Goal: Task Accomplishment & Management: Complete application form

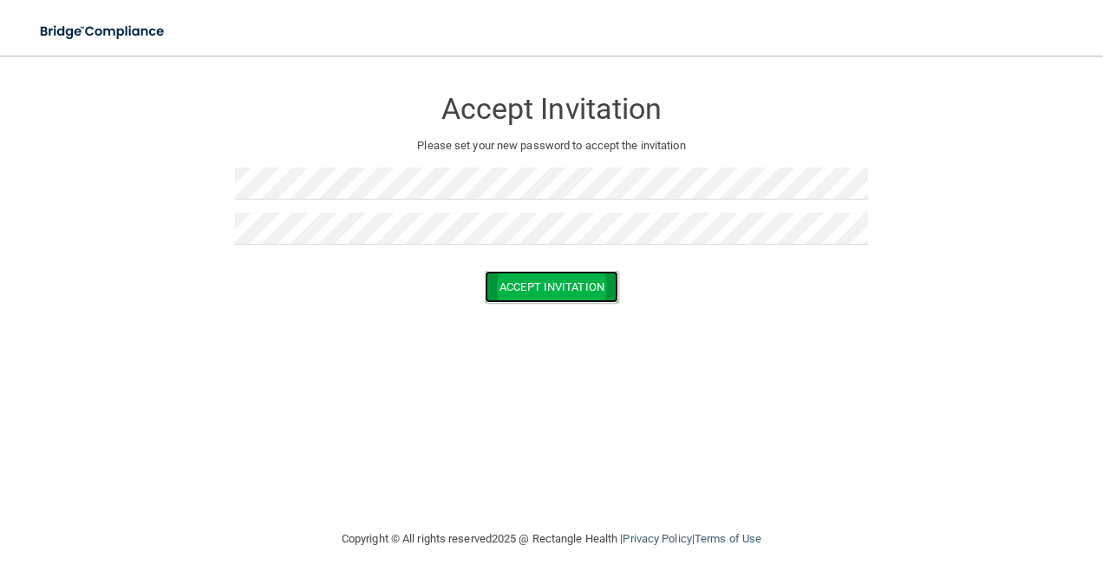
click at [591, 283] on button "Accept Invitation" at bounding box center [552, 287] width 134 height 32
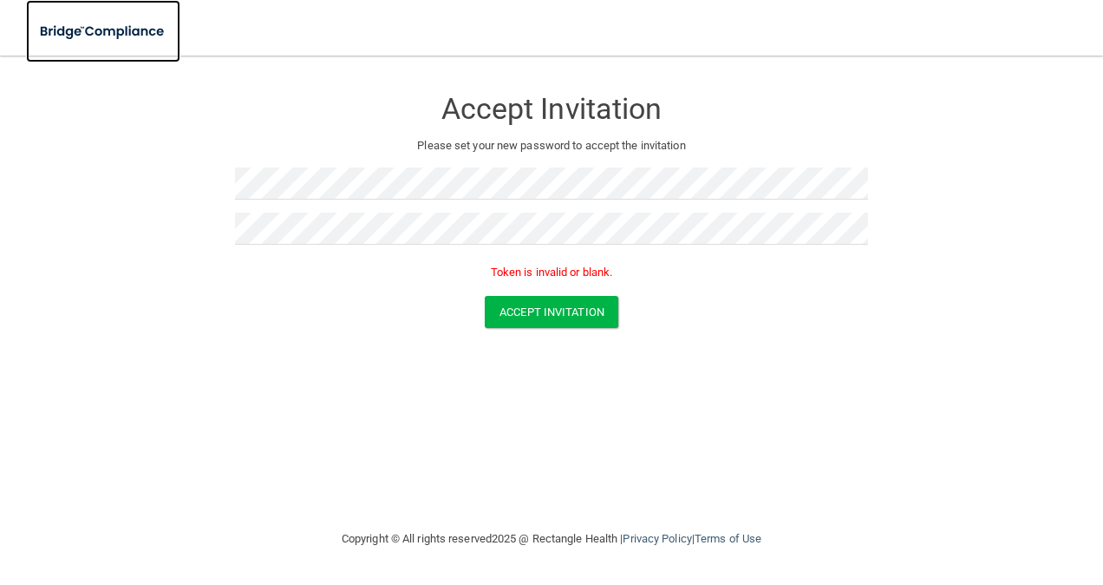
click at [130, 33] on img at bounding box center [103, 32] width 154 height 36
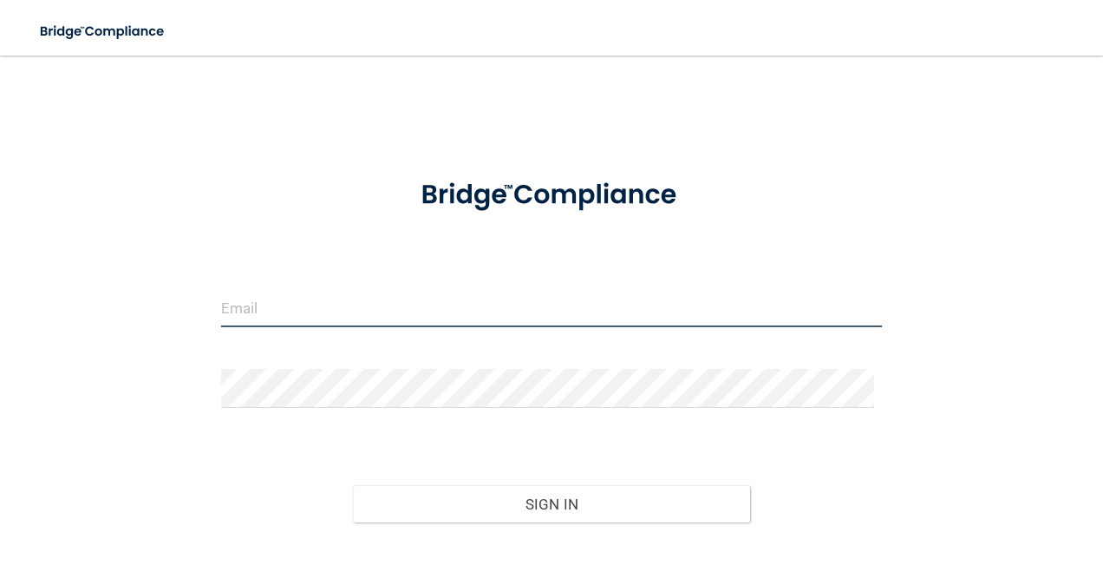
click at [344, 309] on input "email" at bounding box center [552, 307] width 662 height 39
type input "[EMAIL_ADDRESS][DOMAIN_NAME]"
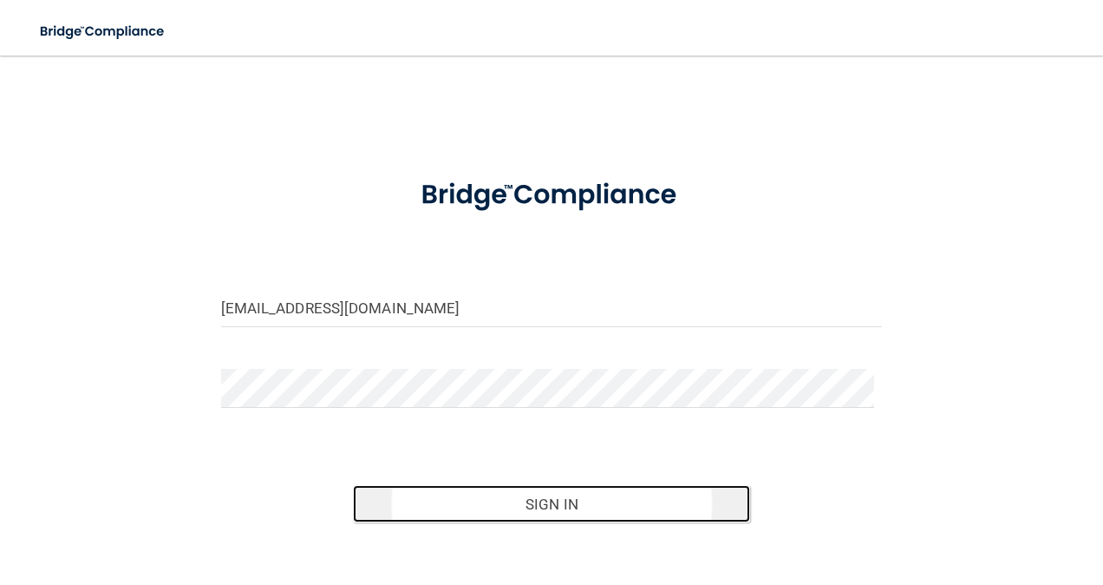
click at [503, 495] on button "Sign In" at bounding box center [551, 504] width 397 height 38
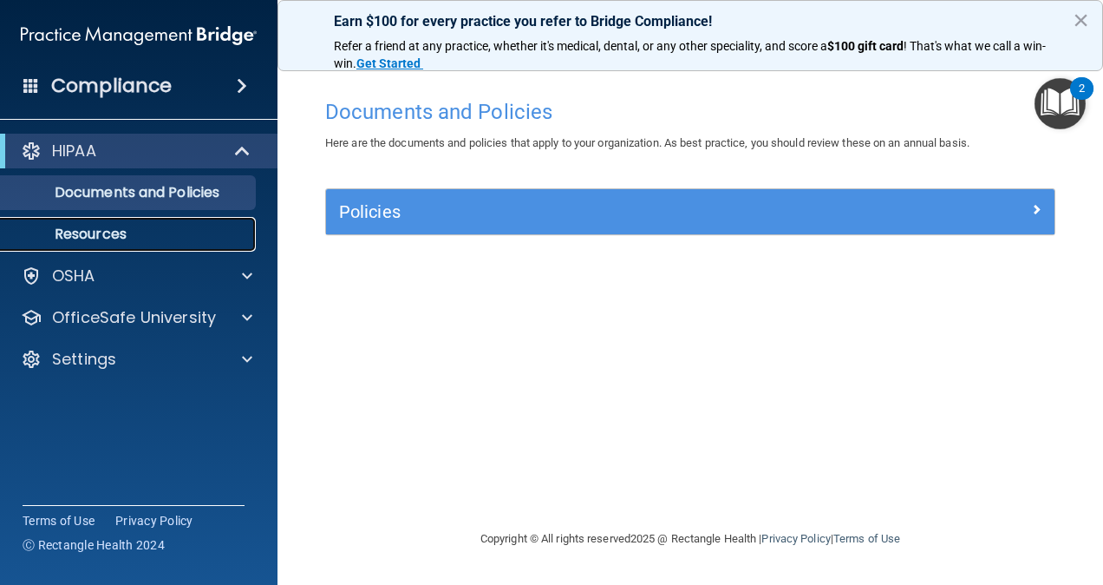
click at [178, 239] on p "Resources" at bounding box center [129, 233] width 237 height 17
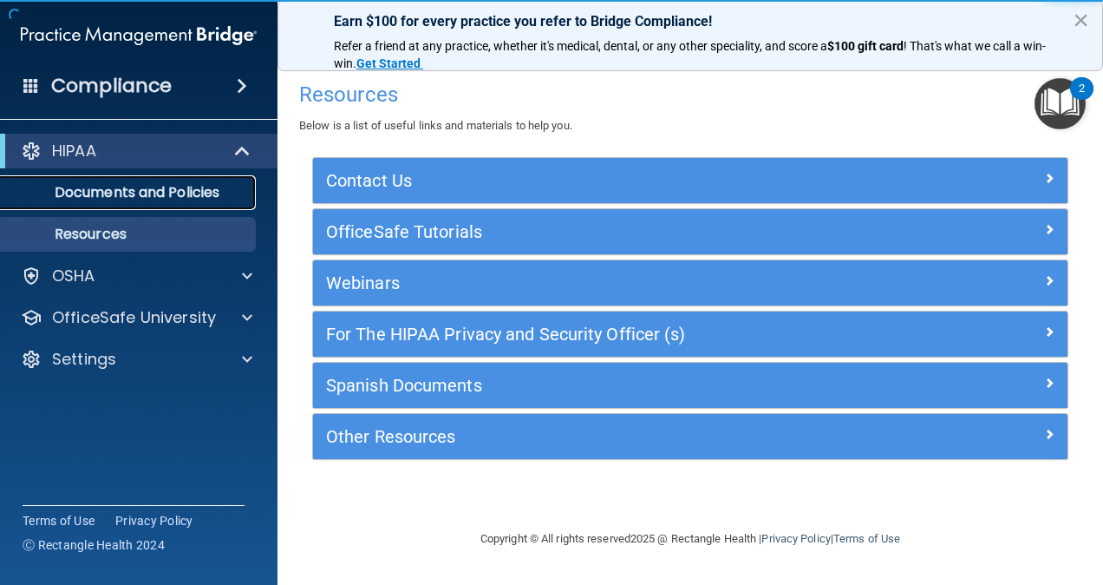
click at [182, 199] on p "Documents and Policies" at bounding box center [129, 192] width 237 height 17
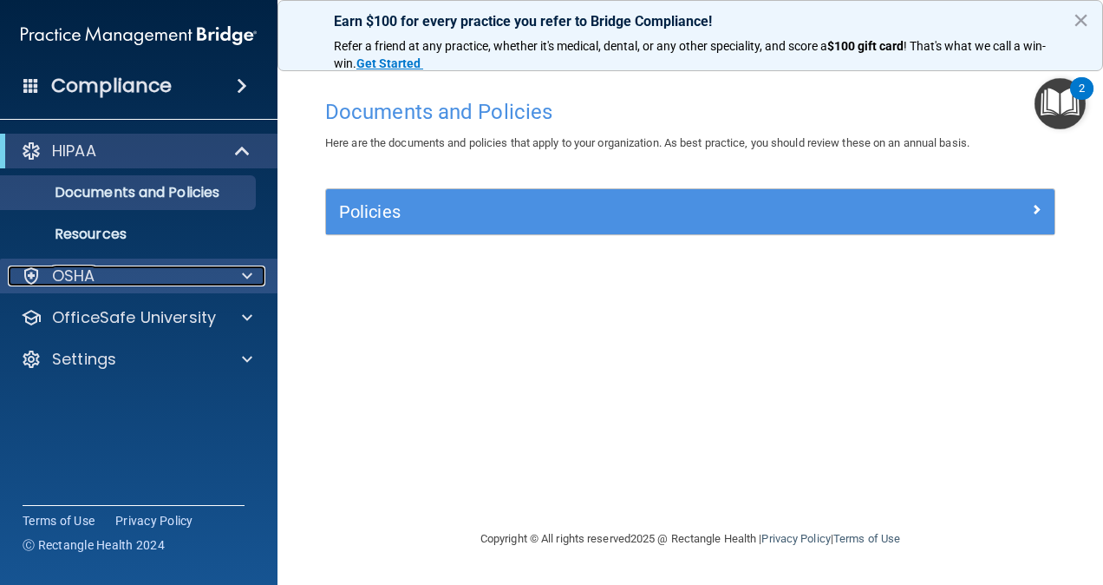
click at [177, 272] on div "OSHA" at bounding box center [115, 275] width 215 height 21
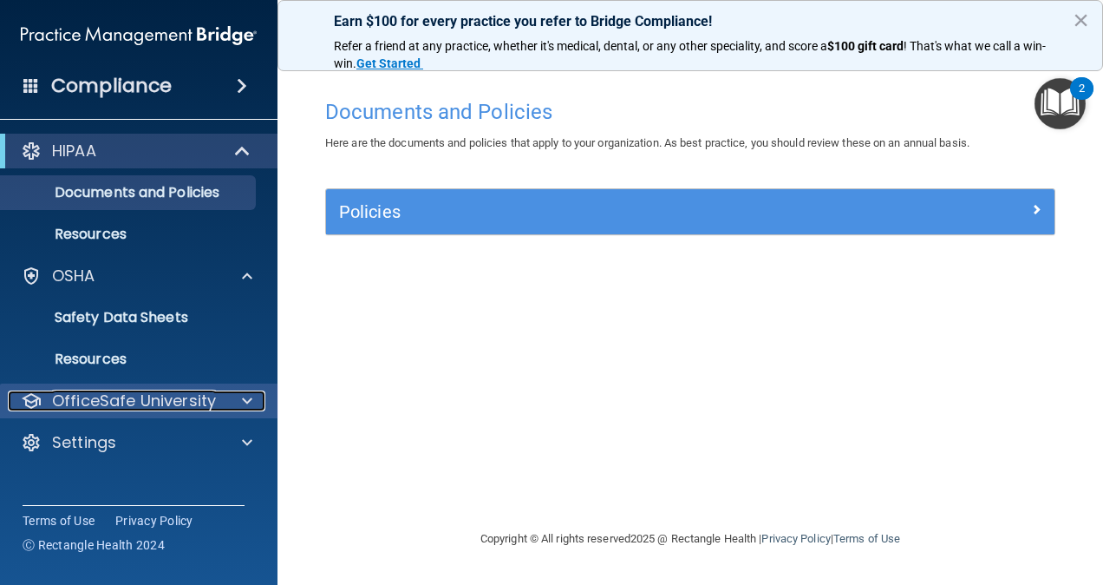
click at [167, 390] on p "OfficeSafe University" at bounding box center [134, 400] width 164 height 21
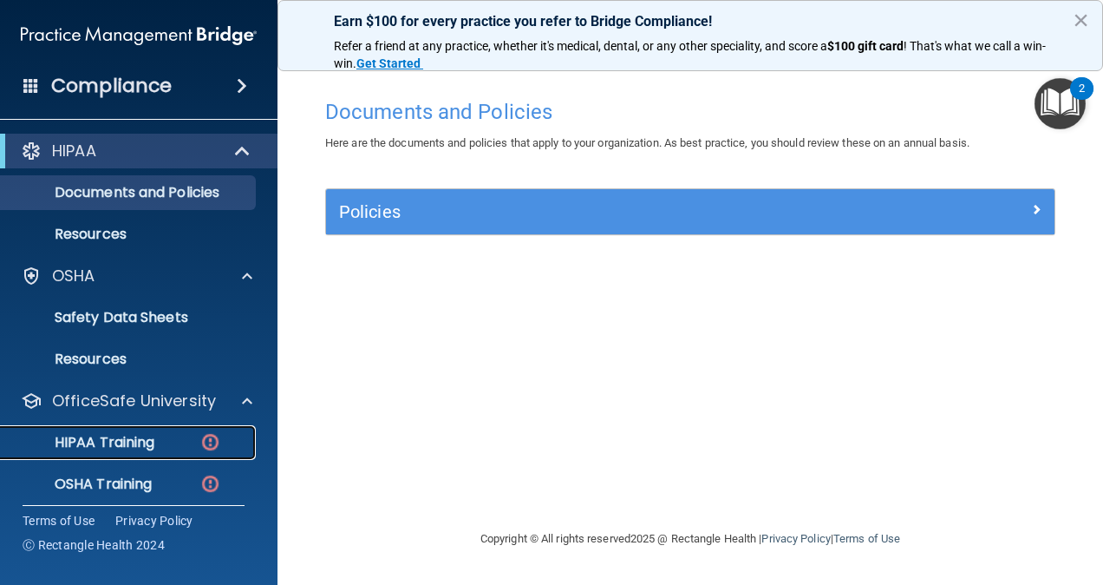
click at [160, 438] on div "HIPAA Training" at bounding box center [129, 442] width 237 height 17
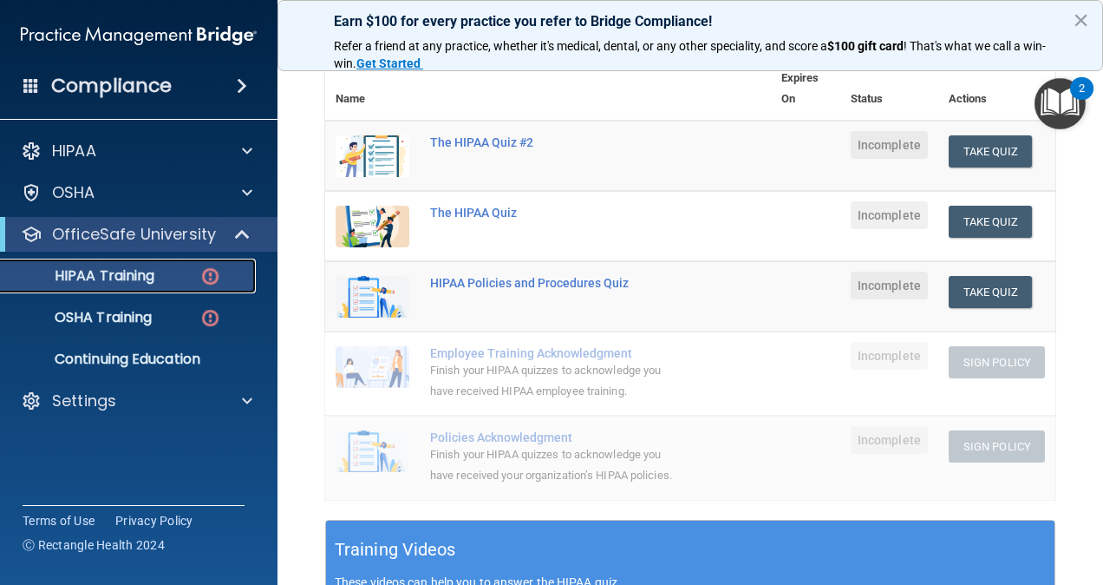
scroll to position [206, 0]
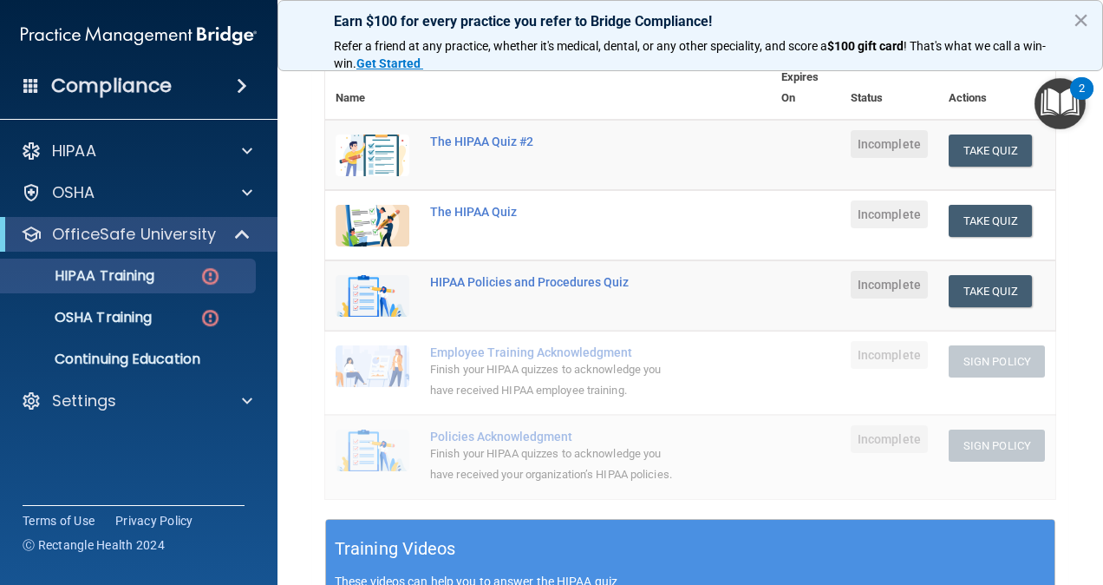
click at [1063, 106] on img "Open Resource Center, 2 new notifications" at bounding box center [1060, 103] width 51 height 51
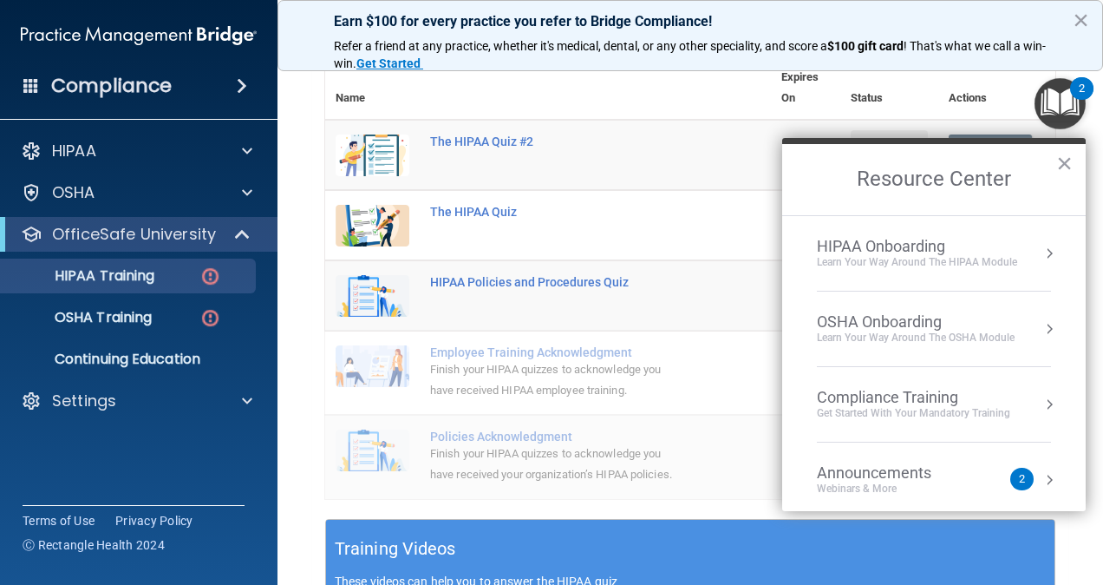
click at [673, 108] on th at bounding box center [595, 87] width 351 height 63
